Goal: Information Seeking & Learning: Learn about a topic

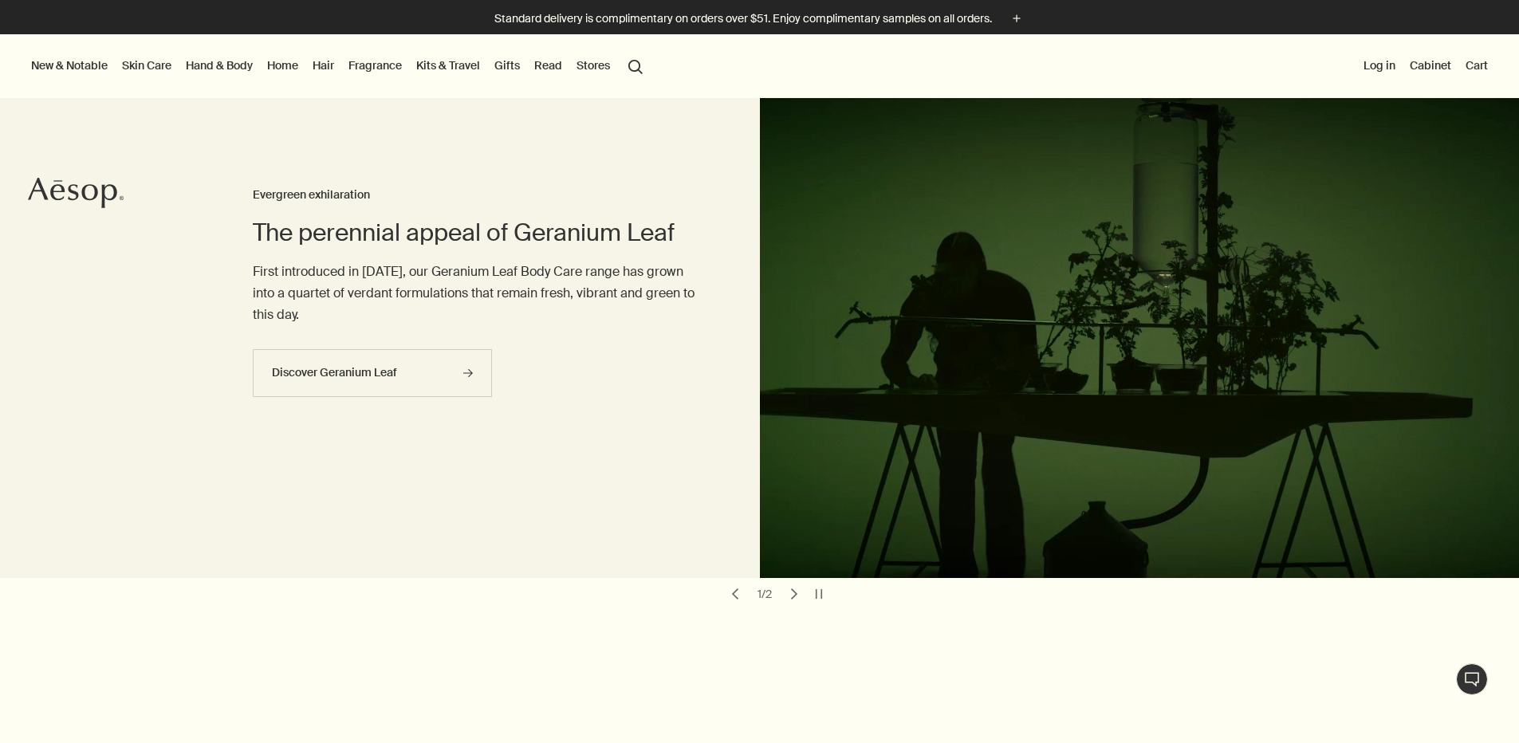
click at [74, 62] on button "New & Notable" at bounding box center [69, 65] width 83 height 21
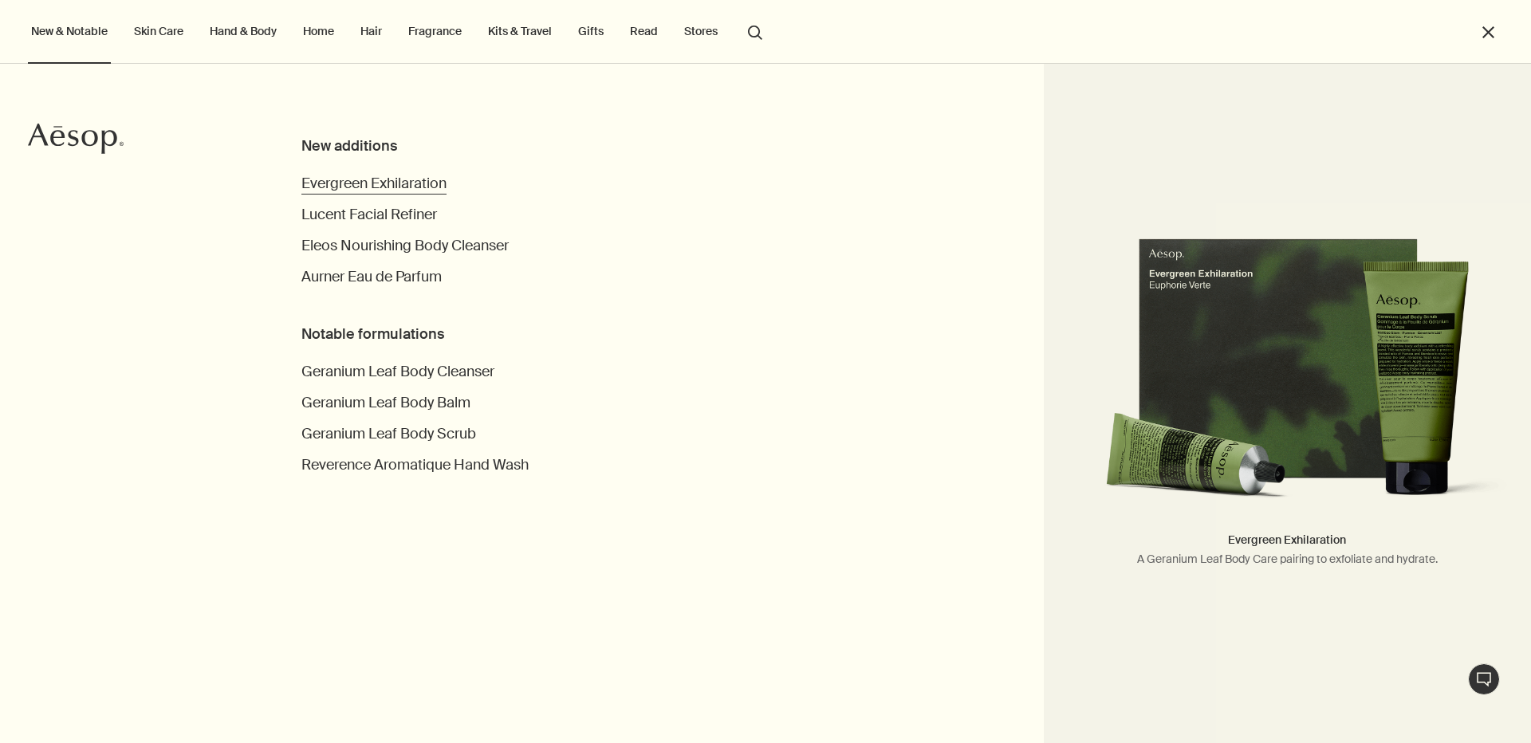
click at [407, 183] on span "Evergreen Exhilaration" at bounding box center [373, 183] width 145 height 19
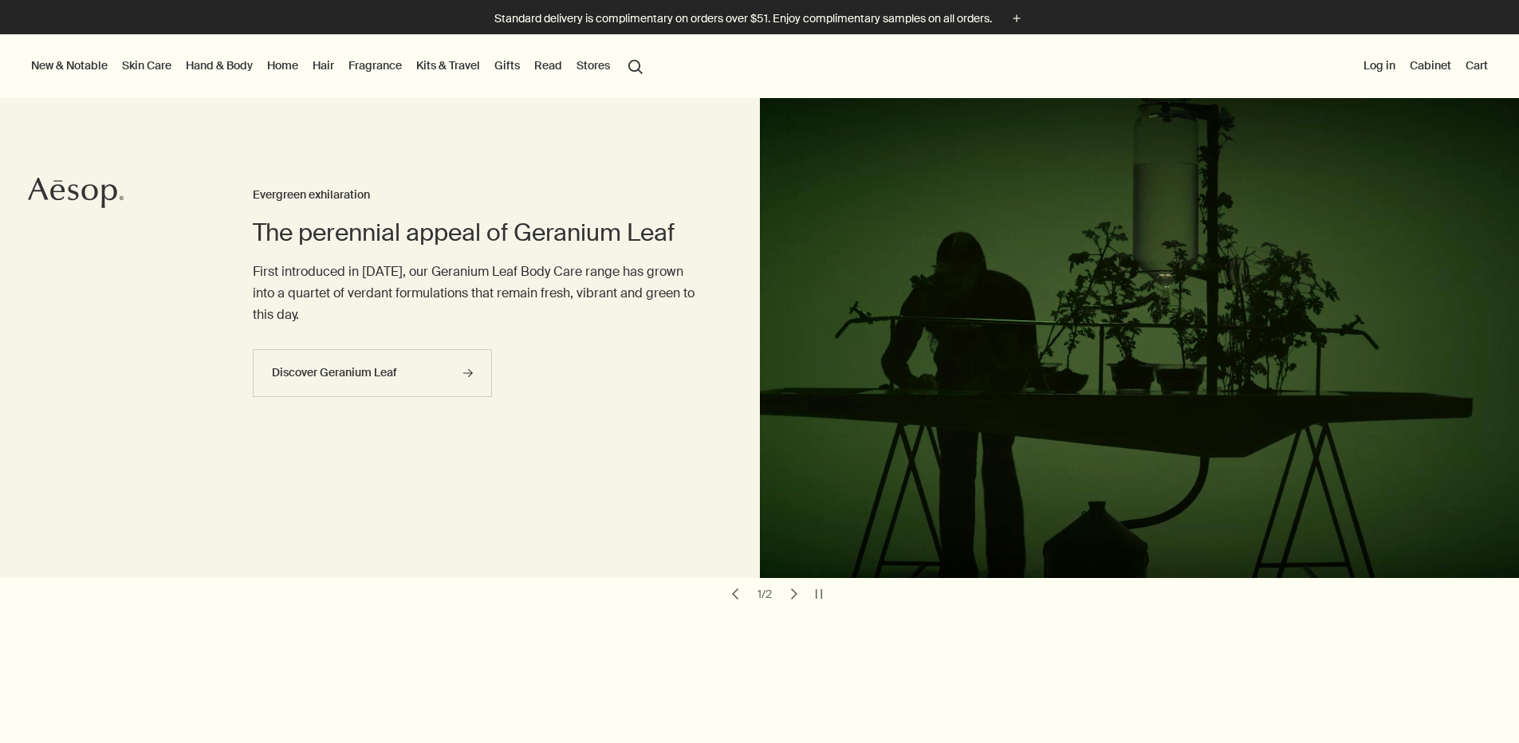
click at [85, 67] on button "New & Notable" at bounding box center [69, 65] width 83 height 21
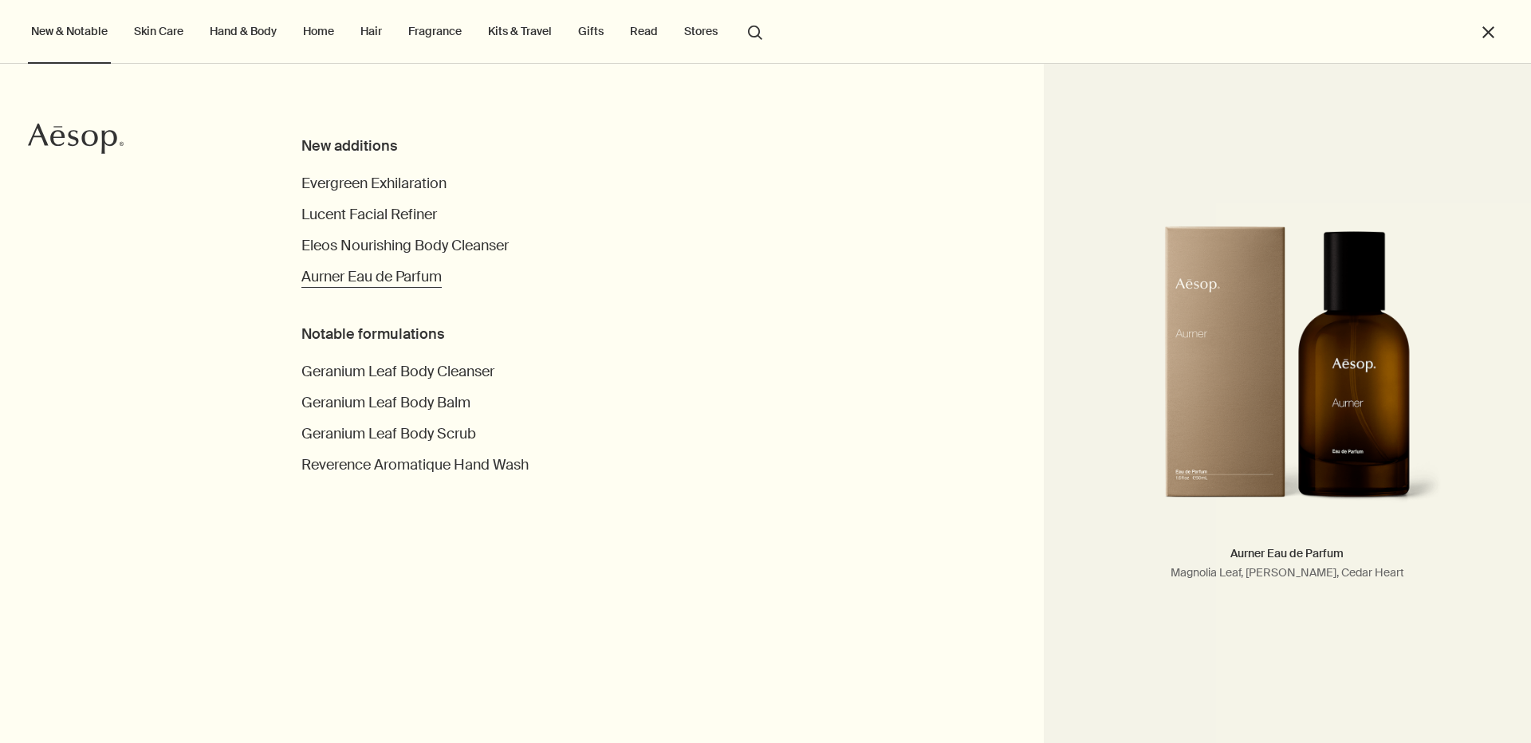
click at [383, 278] on span "Aurner Eau de Parfum" at bounding box center [371, 276] width 140 height 19
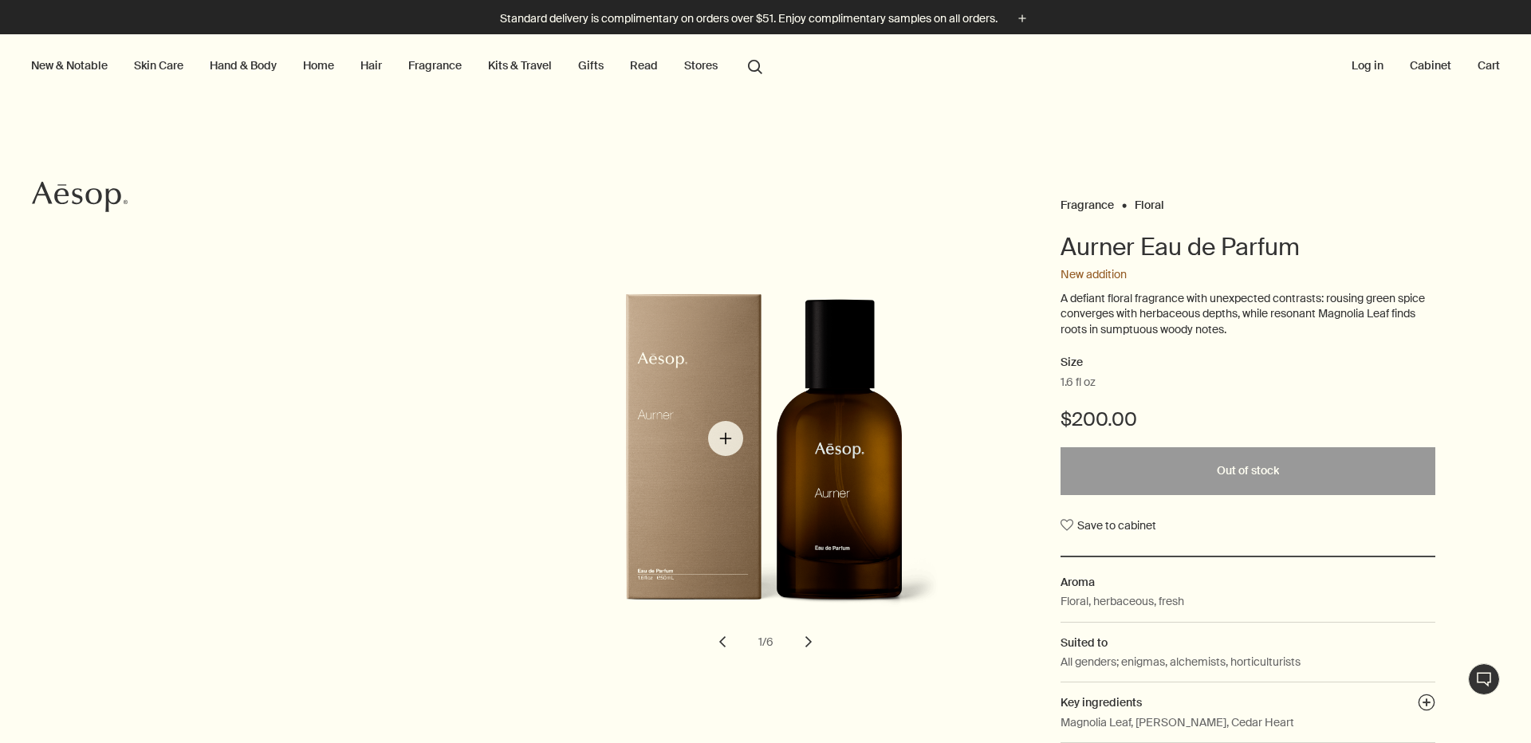
click at [725, 438] on img "Aurner Eau de Parfum" at bounding box center [787, 464] width 351 height 343
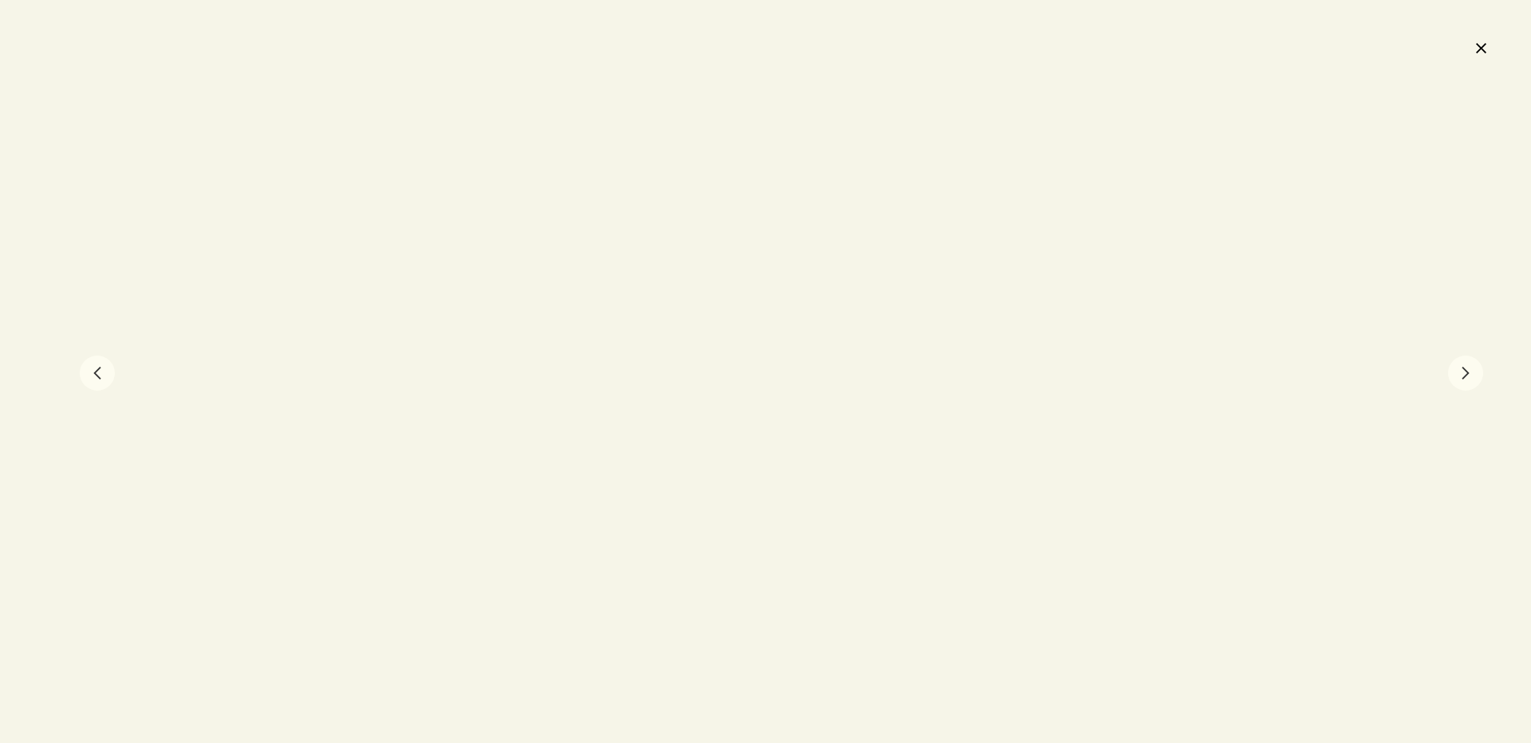
click at [1486, 39] on button "close" at bounding box center [1480, 47] width 19 height 27
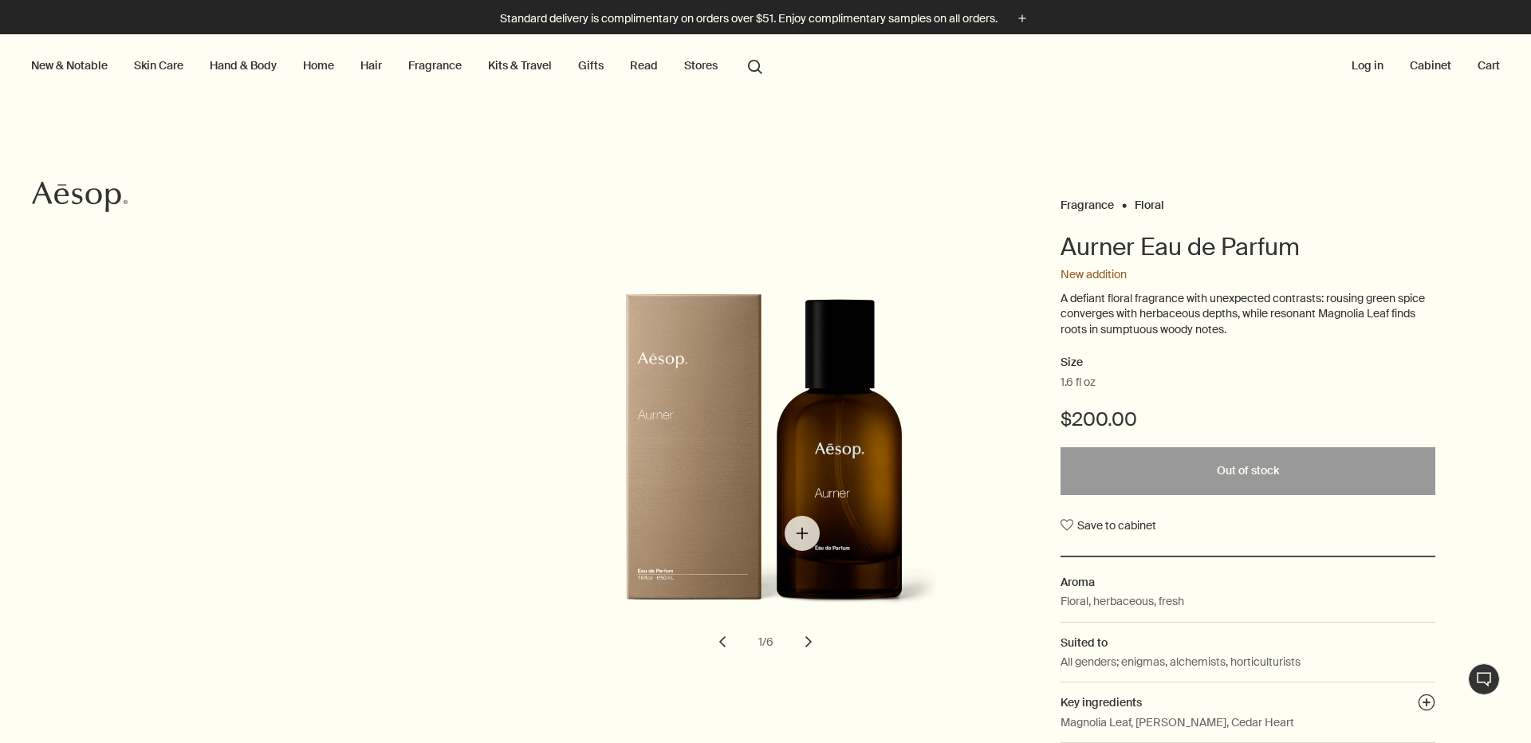
click at [810, 528] on img "Aurner Eau de Parfum" at bounding box center [787, 464] width 351 height 343
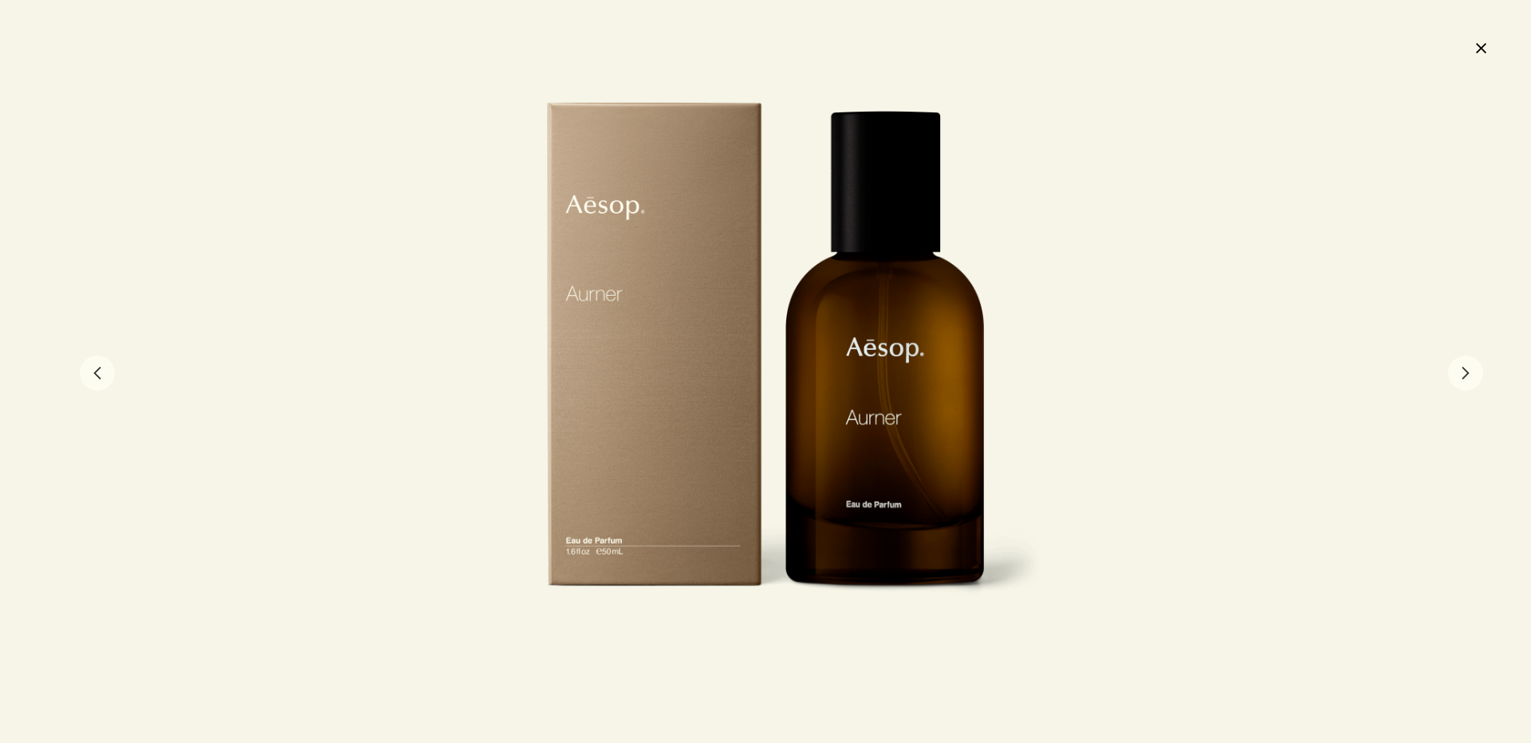
click at [681, 393] on div at bounding box center [765, 371] width 555 height 542
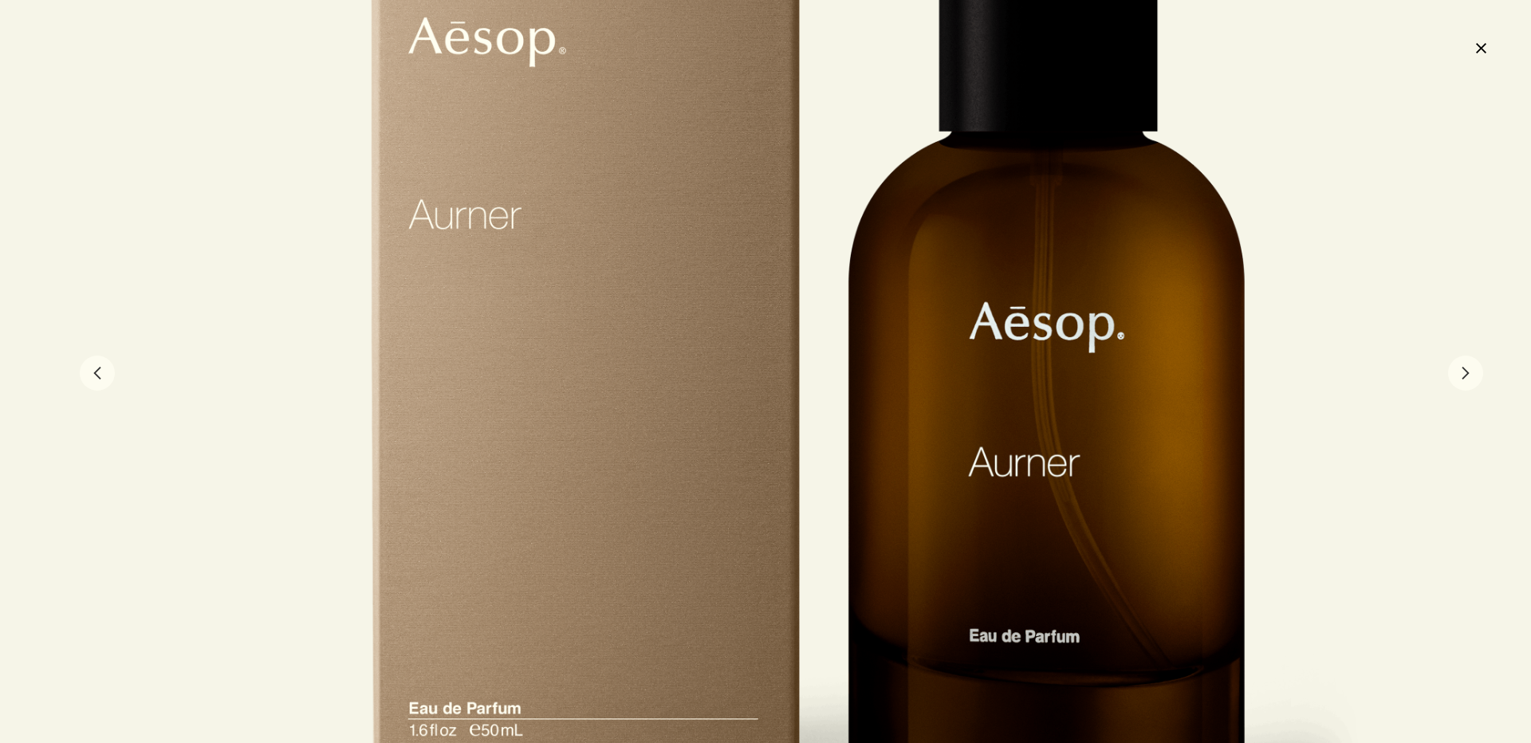
click at [648, 373] on div at bounding box center [808, 371] width 1110 height 1084
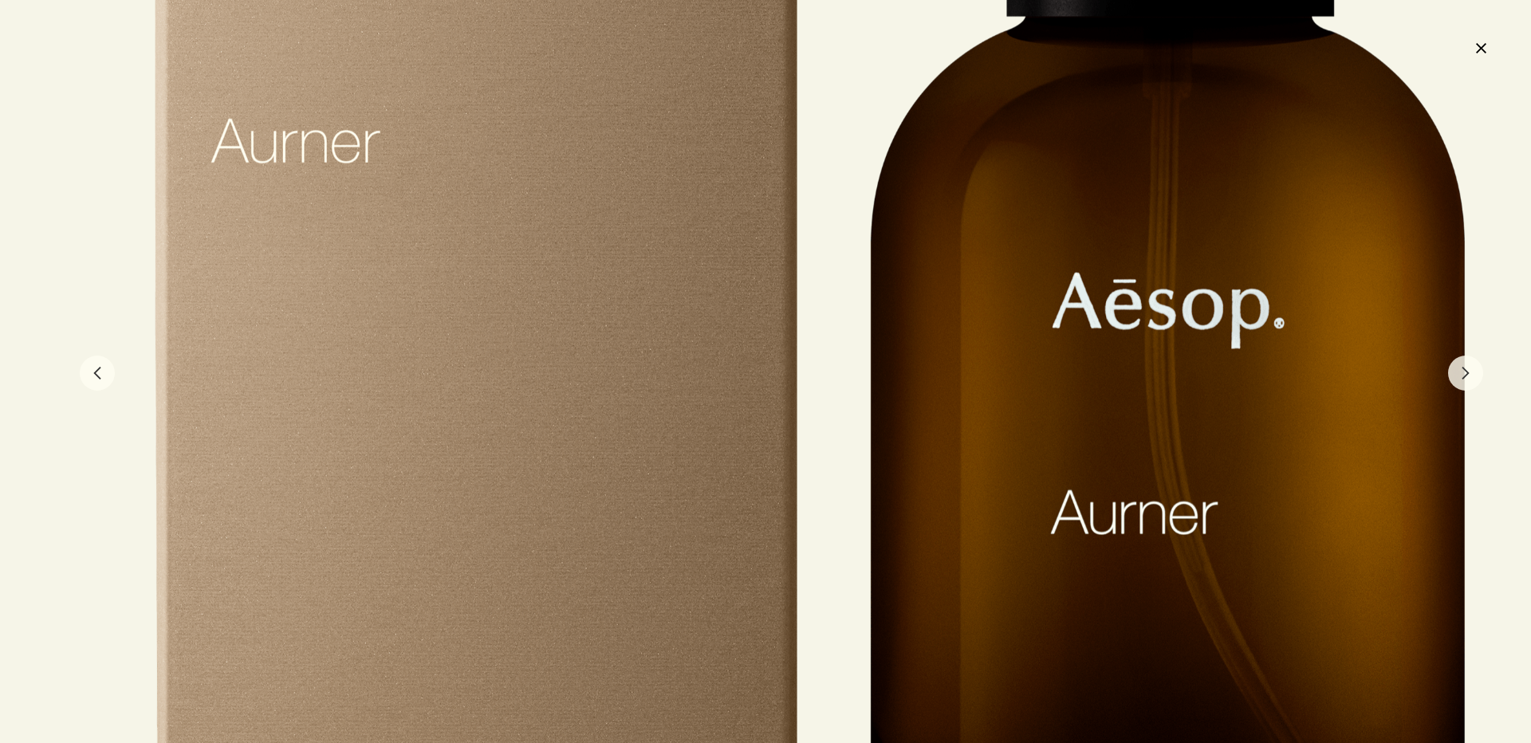
click at [711, 369] on div at bounding box center [810, 375] width 1665 height 1626
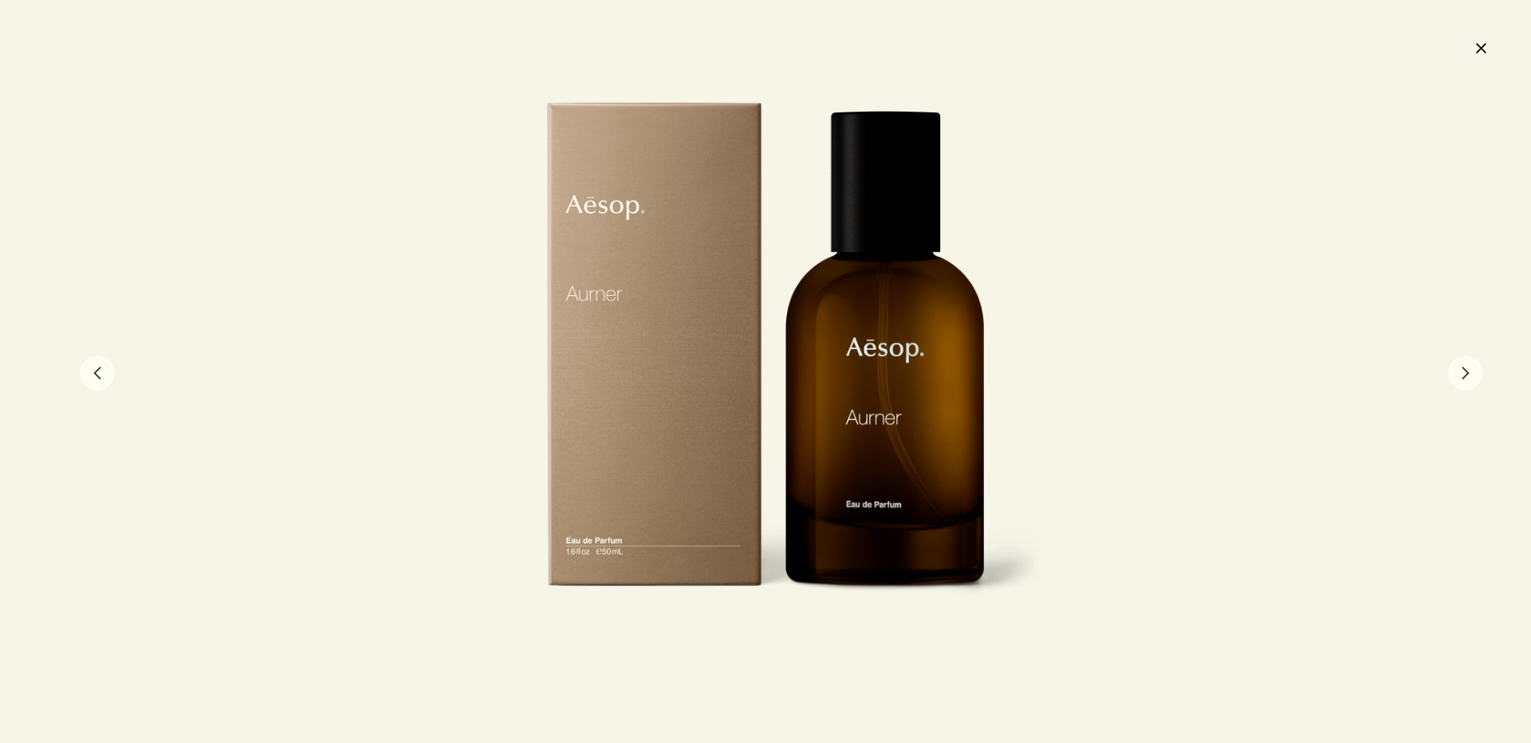
click at [927, 368] on div at bounding box center [765, 371] width 555 height 542
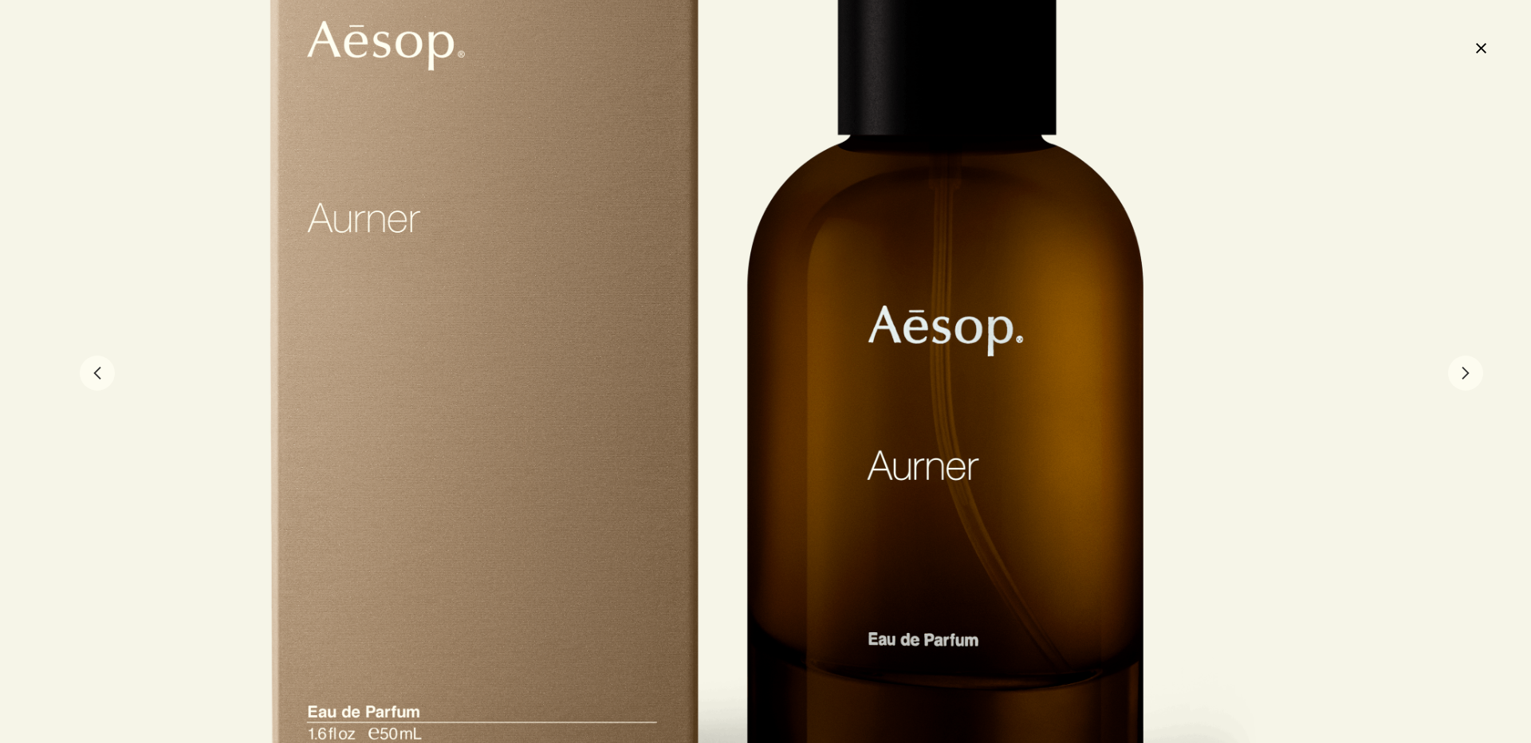
click at [927, 368] on div at bounding box center [706, 374] width 1110 height 1084
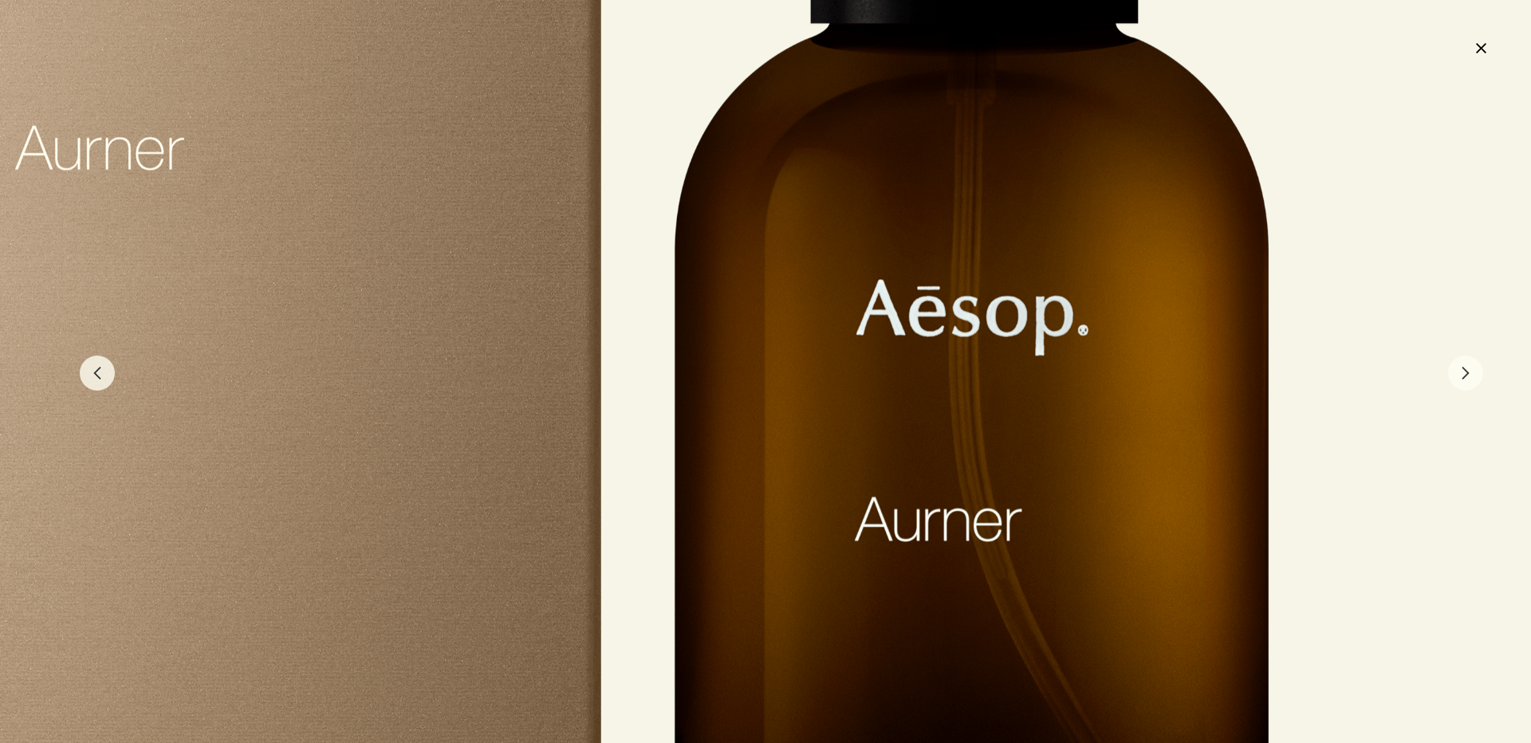
click at [975, 364] on div at bounding box center [614, 382] width 1665 height 1626
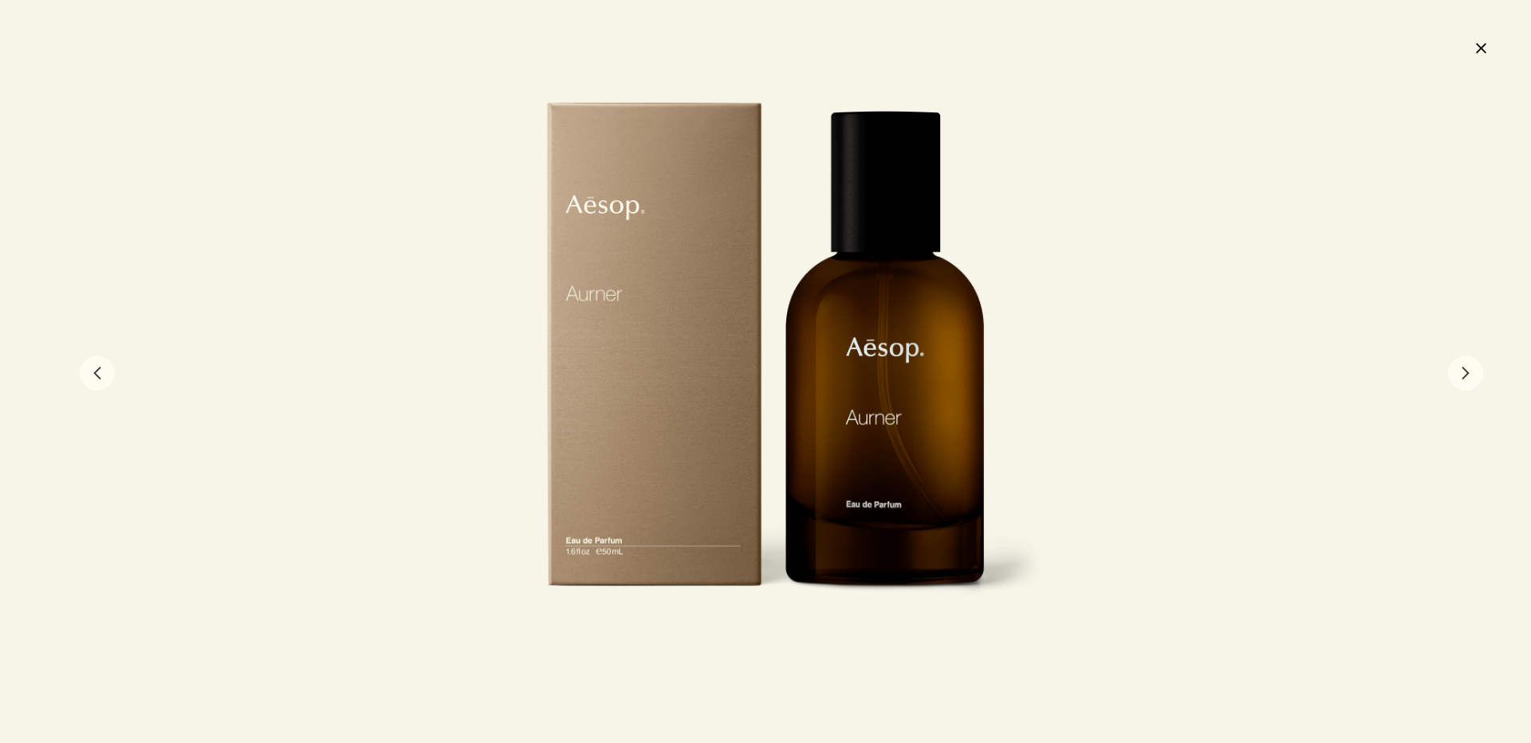
click at [1476, 63] on div at bounding box center [765, 371] width 1531 height 743
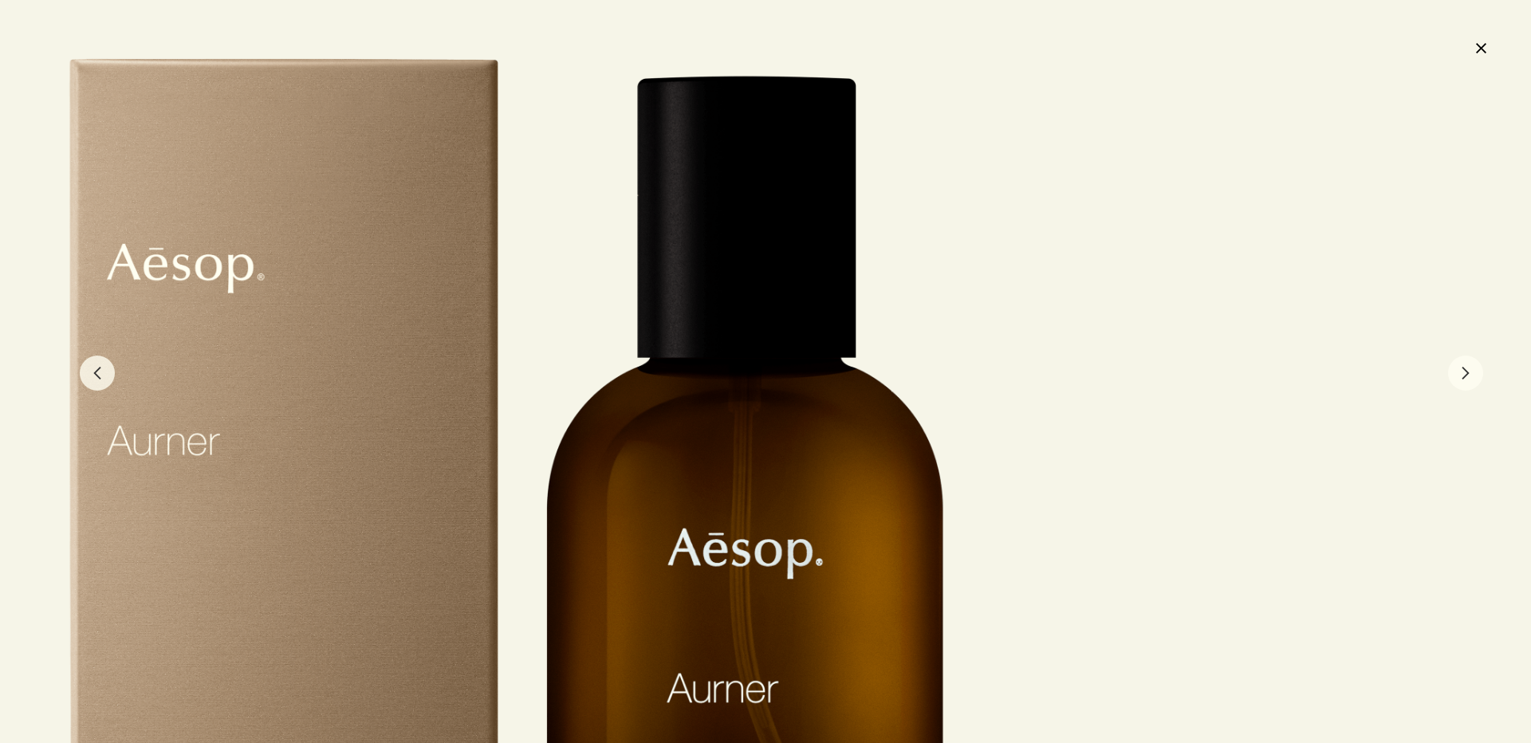
click at [1482, 49] on button "close" at bounding box center [1480, 47] width 19 height 27
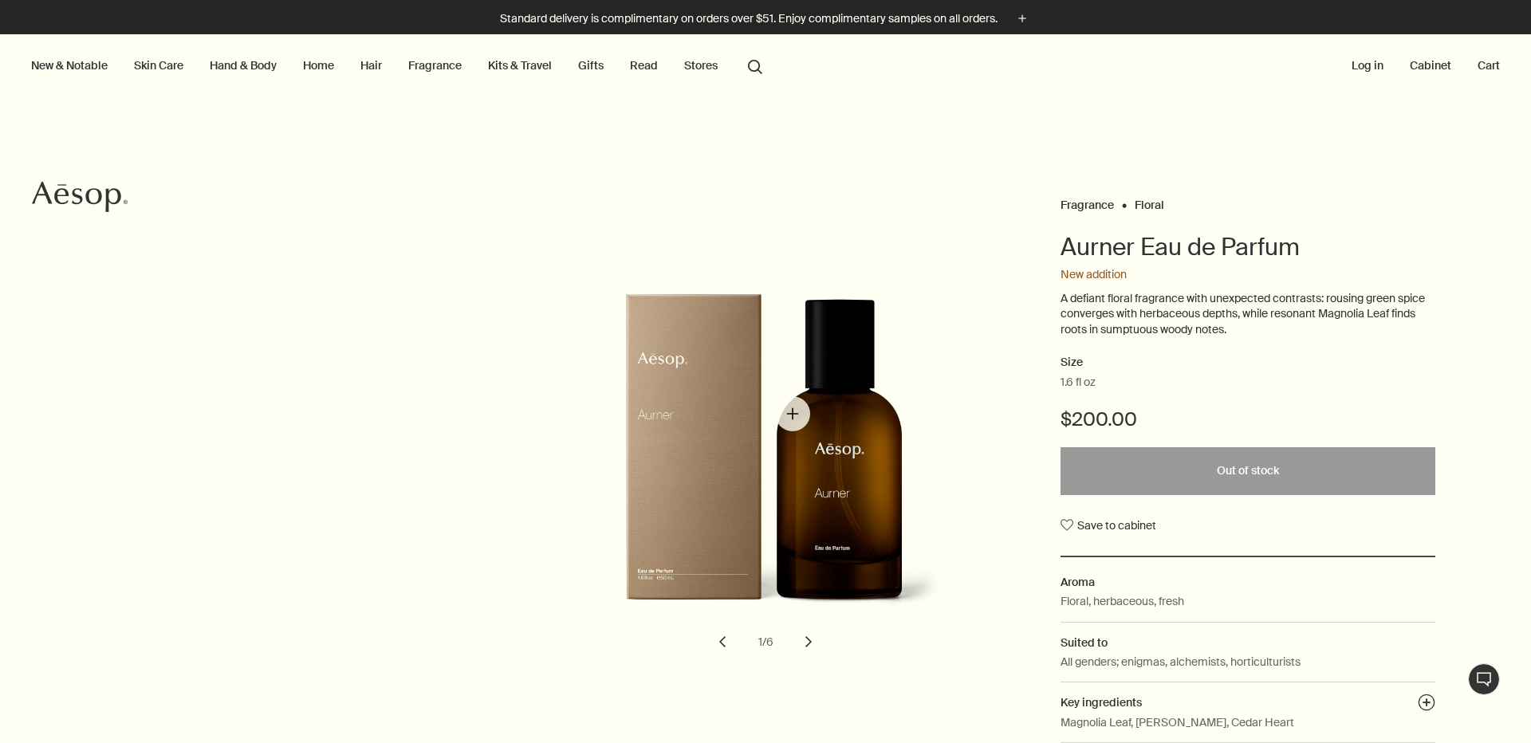
click at [792, 414] on img "Aurner Eau de Parfum" at bounding box center [787, 464] width 351 height 343
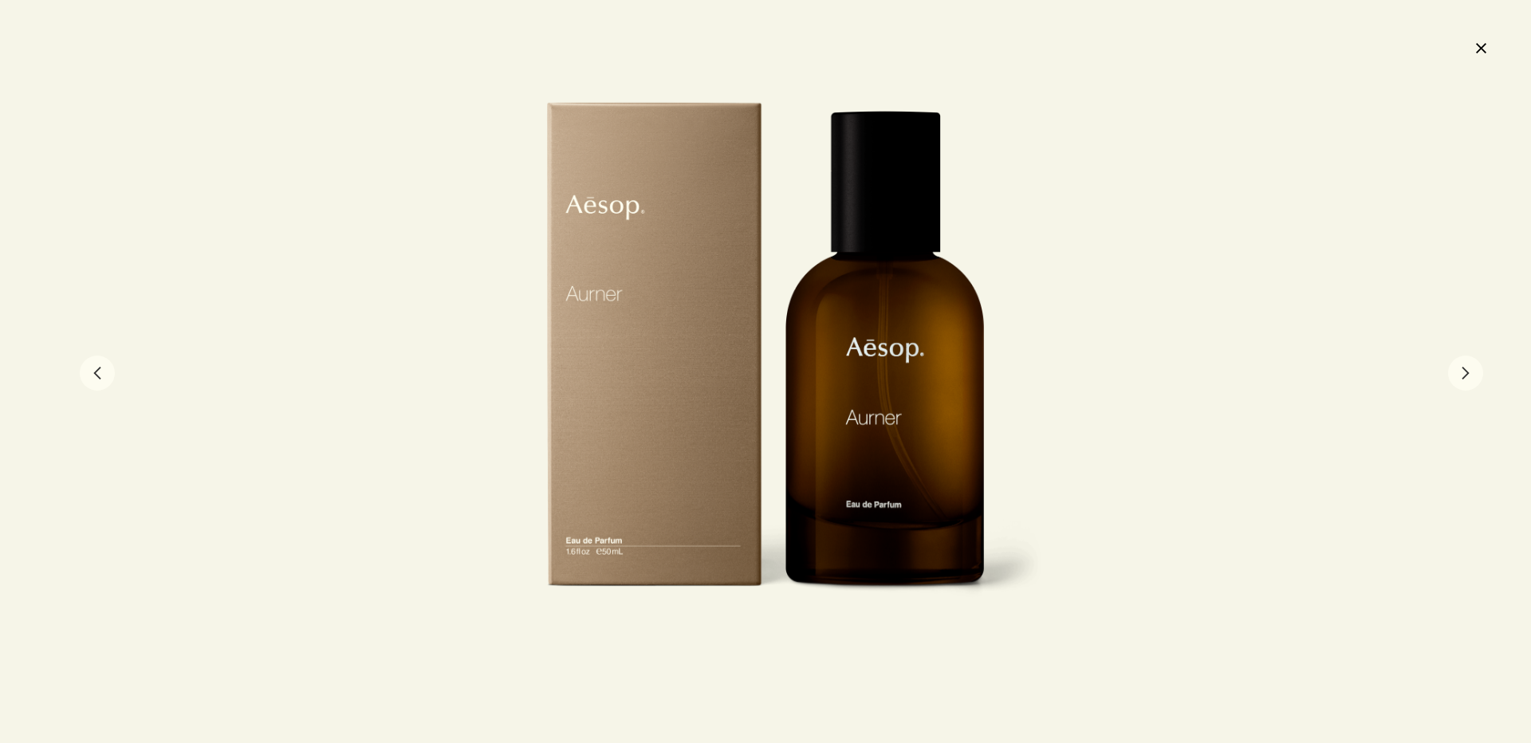
click at [1463, 368] on button "chevron" at bounding box center [1465, 373] width 35 height 35
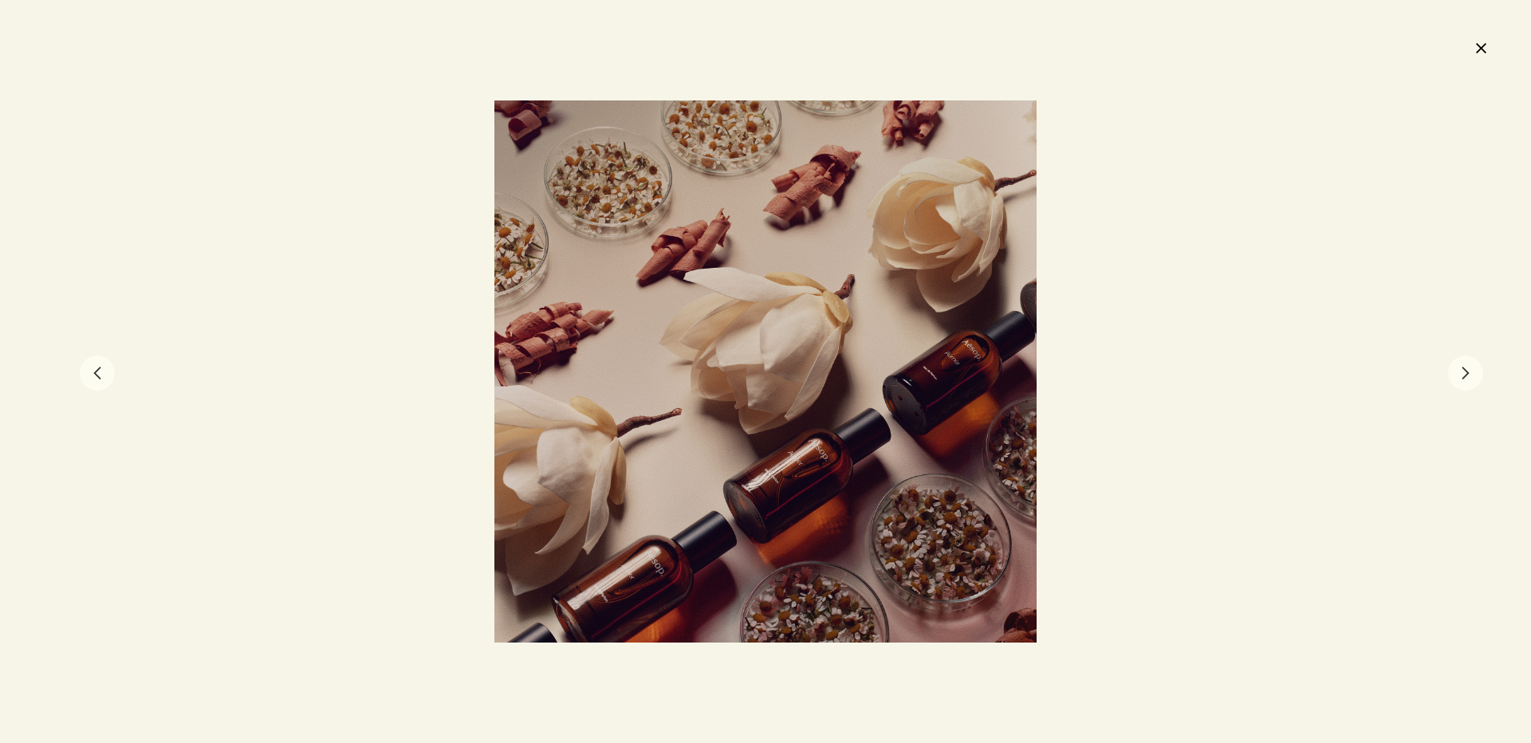
click at [106, 368] on button "chevron" at bounding box center [97, 373] width 35 height 35
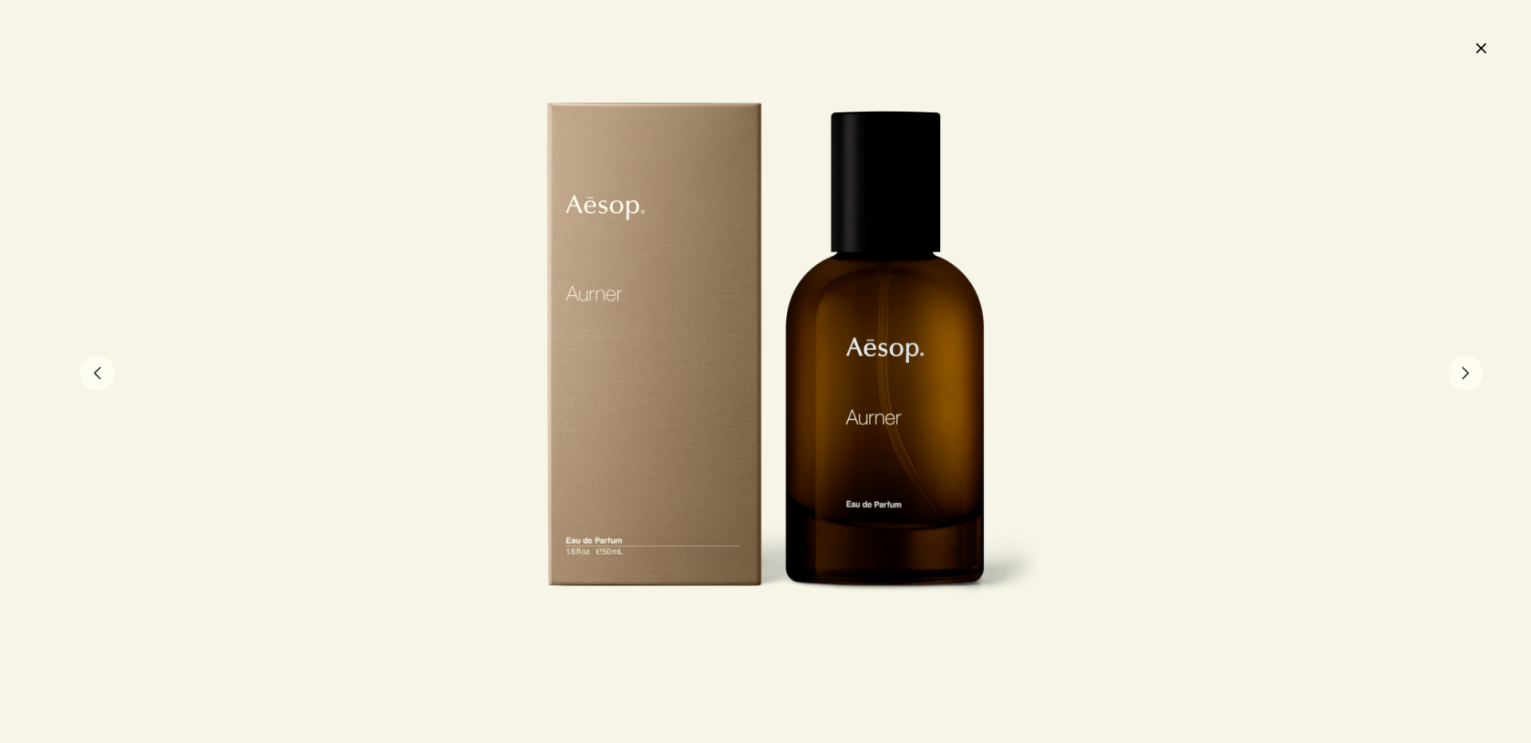
click at [631, 275] on div at bounding box center [765, 371] width 555 height 542
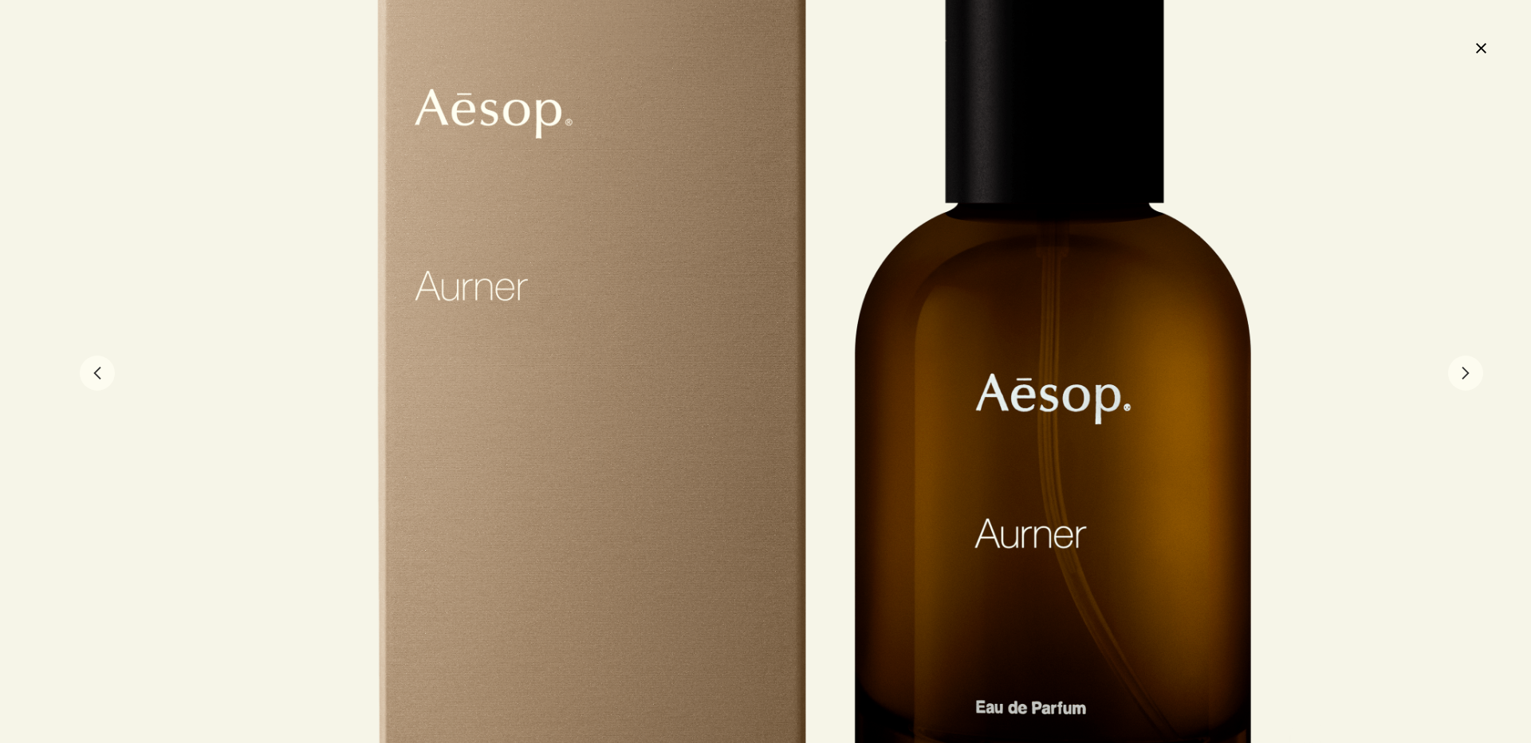
click at [631, 275] on div at bounding box center [814, 442] width 1110 height 1084
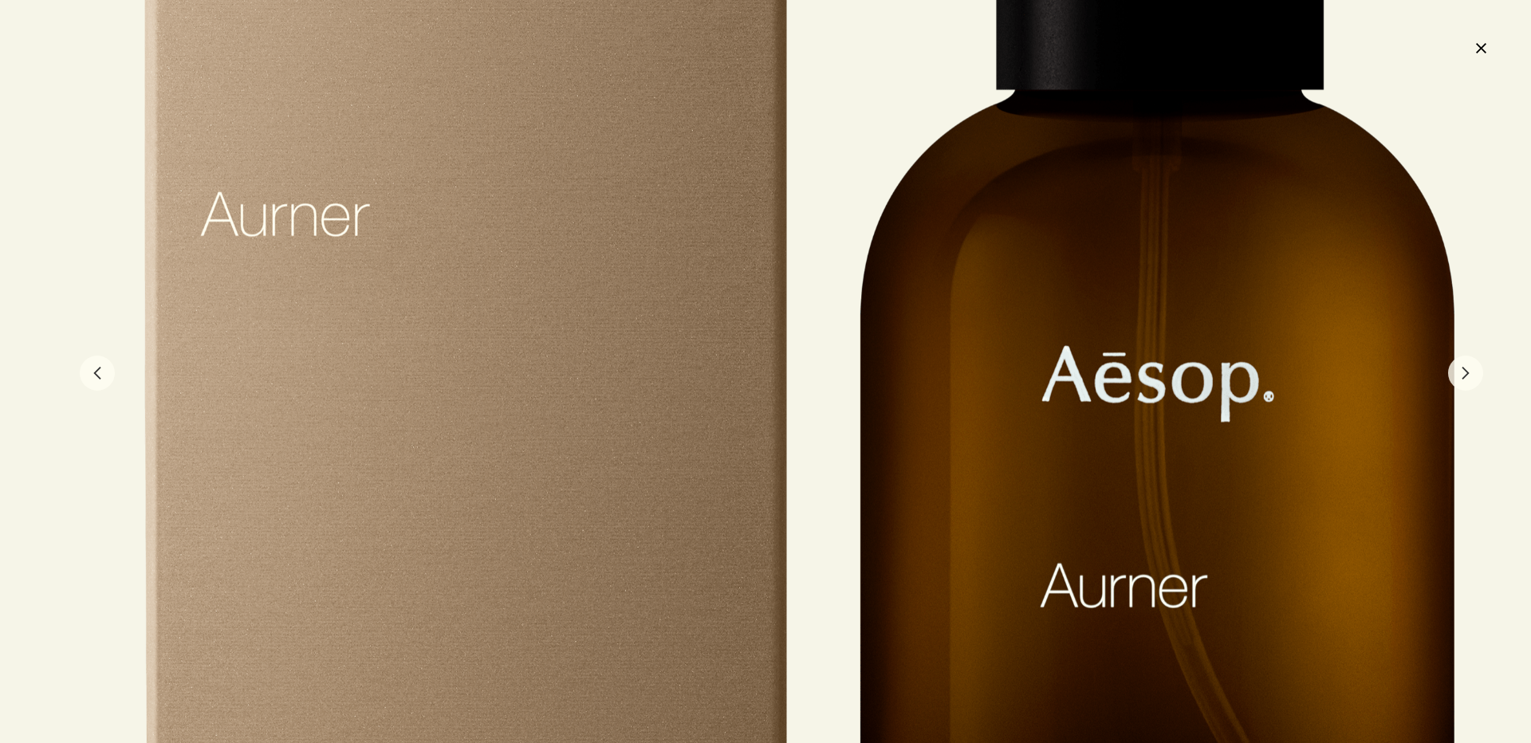
click at [718, 319] on div at bounding box center [799, 448] width 1665 height 1626
